Goal: Find specific page/section: Find specific page/section

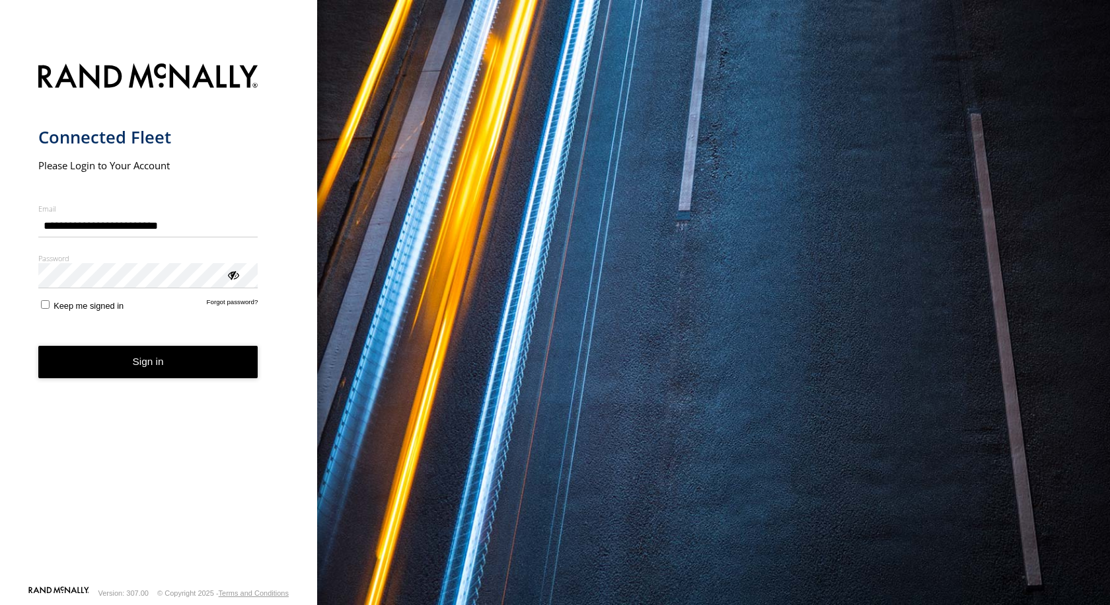
click at [133, 367] on button "Sign in" at bounding box center [148, 362] width 220 height 32
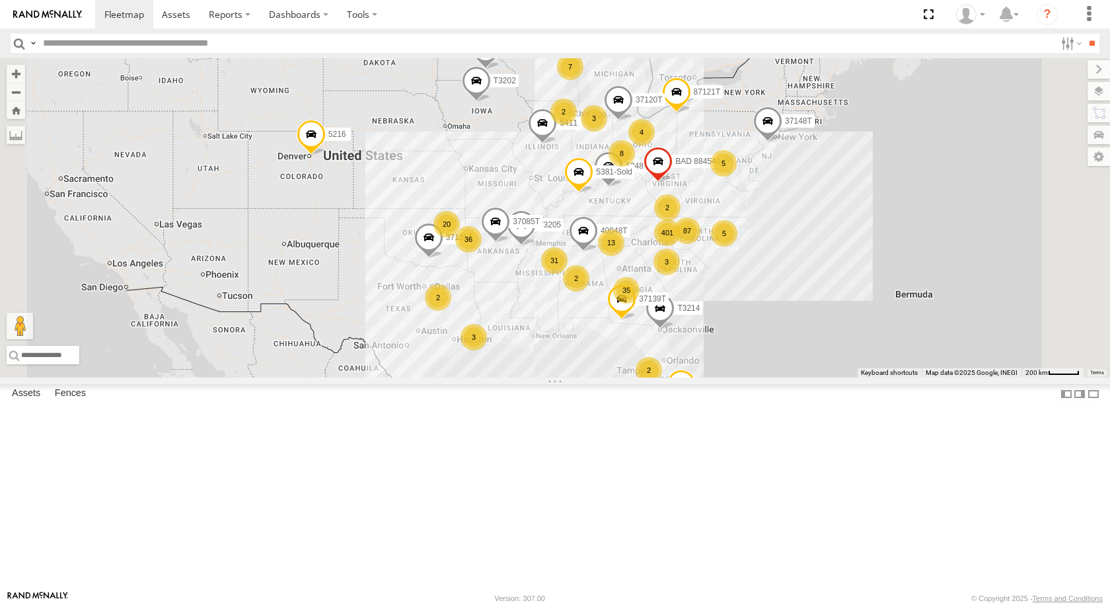
click at [122, 46] on input "text" at bounding box center [546, 43] width 1017 height 19
type input "******"
click at [1084, 34] on input "**" at bounding box center [1091, 43] width 15 height 19
